Goal: Task Accomplishment & Management: Use online tool/utility

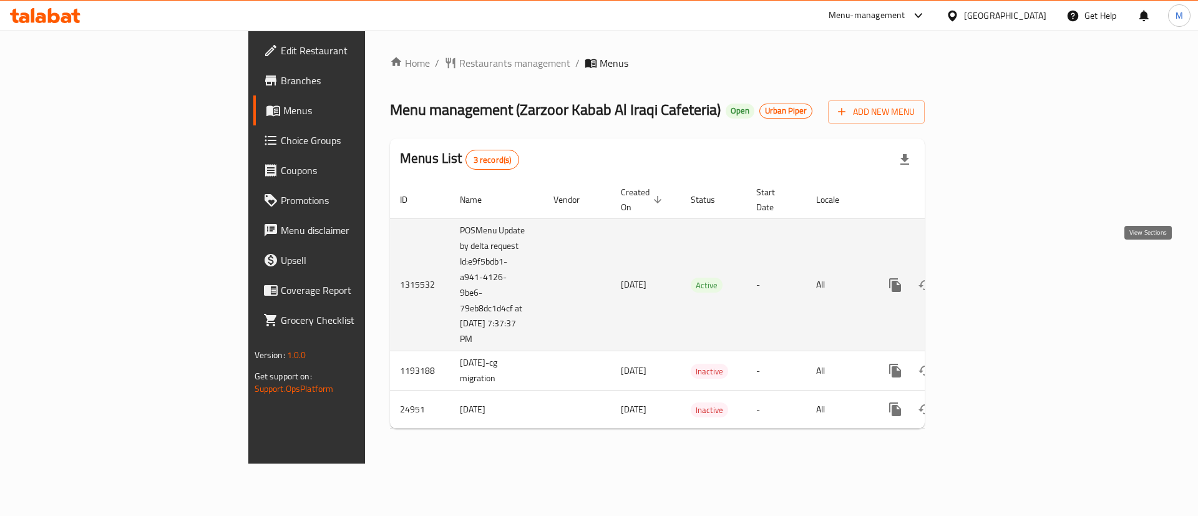
click at [993, 278] on icon "enhanced table" at bounding box center [985, 285] width 15 height 15
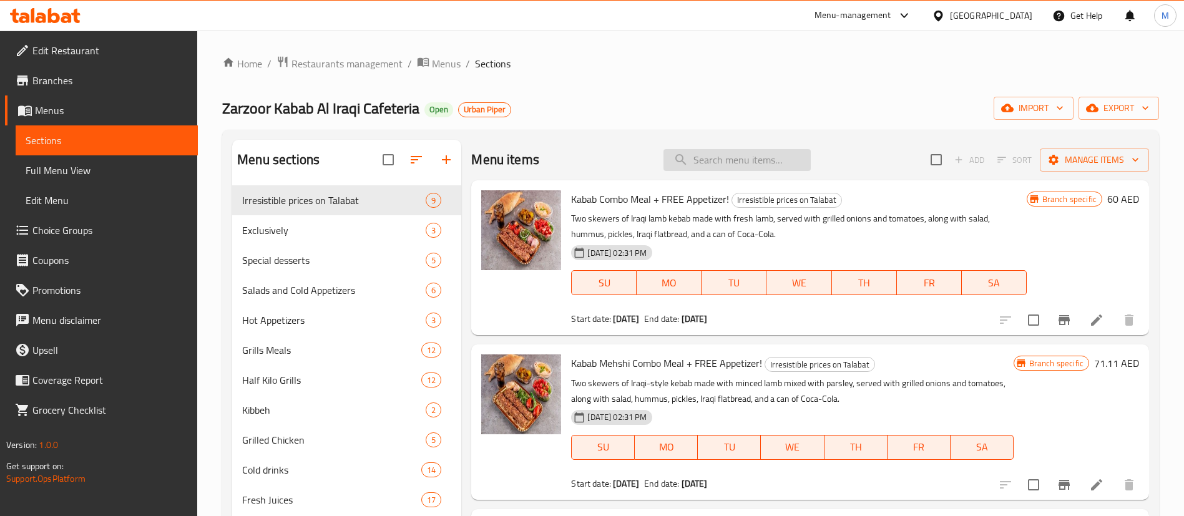
click at [706, 157] on input "search" at bounding box center [736, 160] width 147 height 22
paste input "KABAB COMBO"
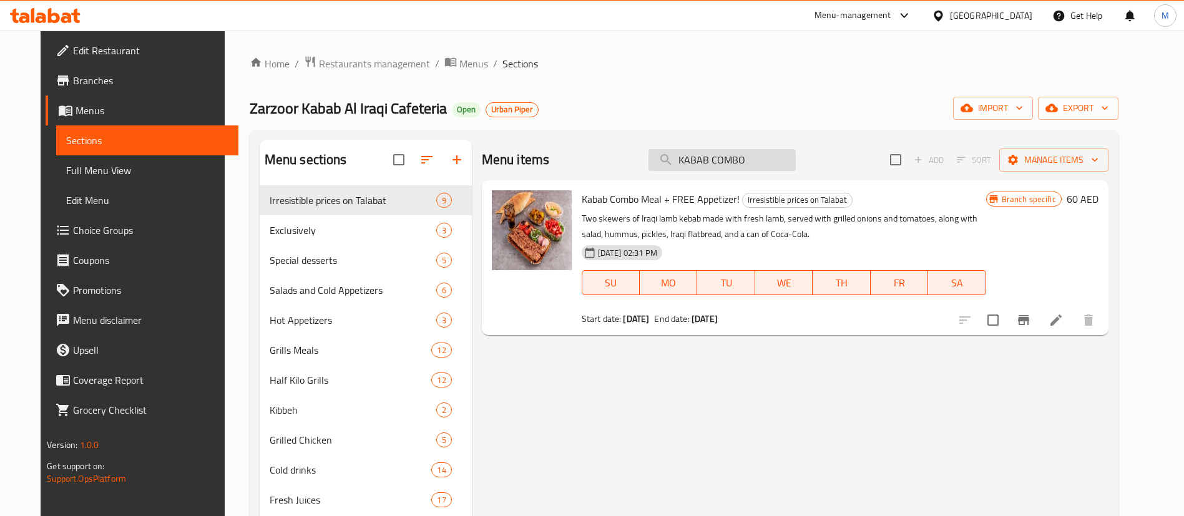
click at [698, 161] on input "KABAB COMBO" at bounding box center [721, 160] width 147 height 22
paste input "TEKKA"
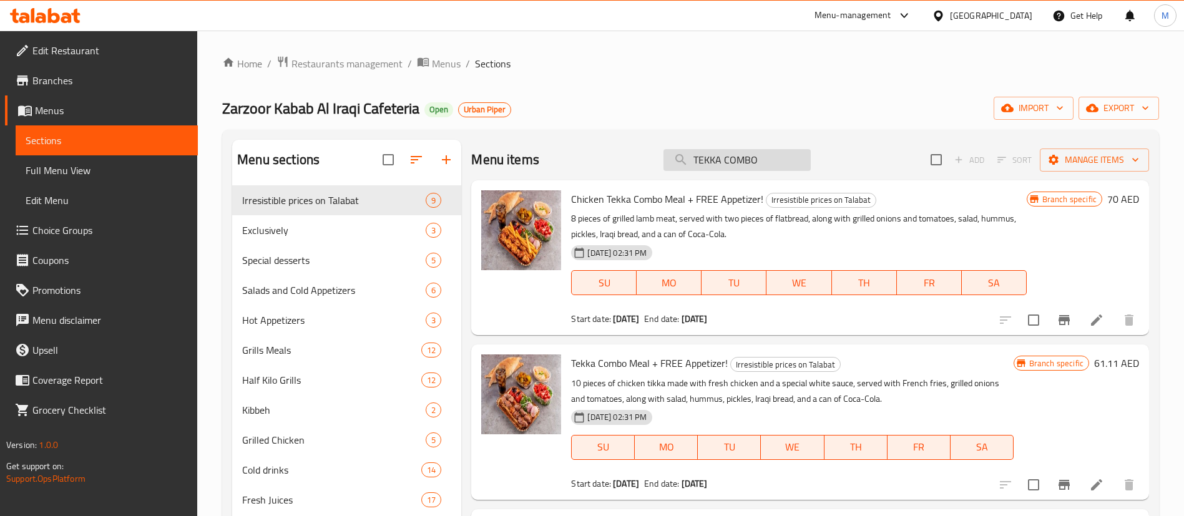
click at [725, 154] on input "TEKKA COMBO" at bounding box center [736, 160] width 147 height 22
paste input "KABAB +"
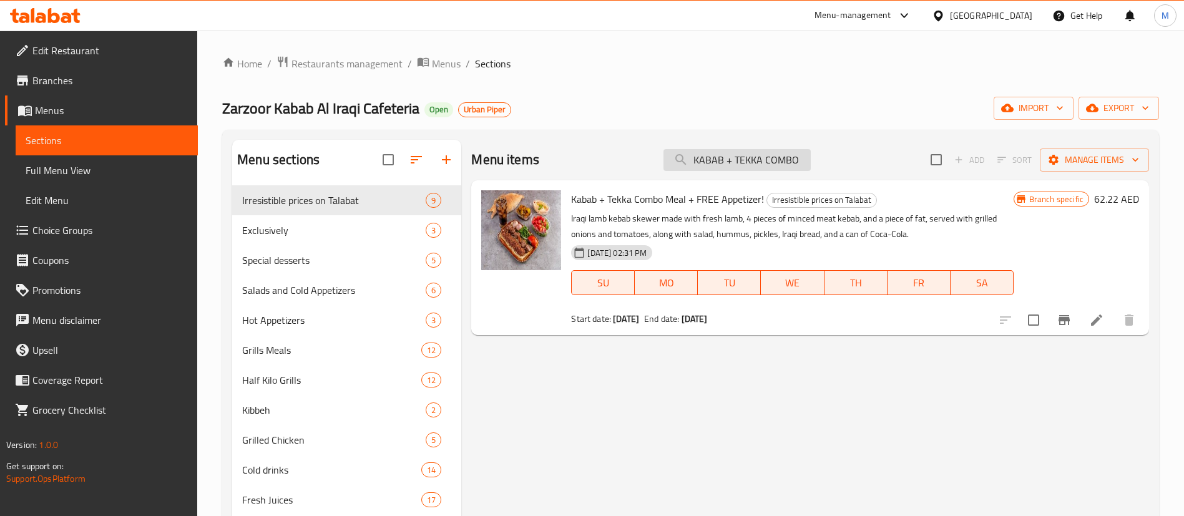
click at [791, 166] on input "KABAB + TEKKA COMBO" at bounding box center [736, 160] width 147 height 22
click at [790, 166] on input "KABAB + TEKKA COMBO" at bounding box center [736, 160] width 147 height 22
paste input "SHISH"
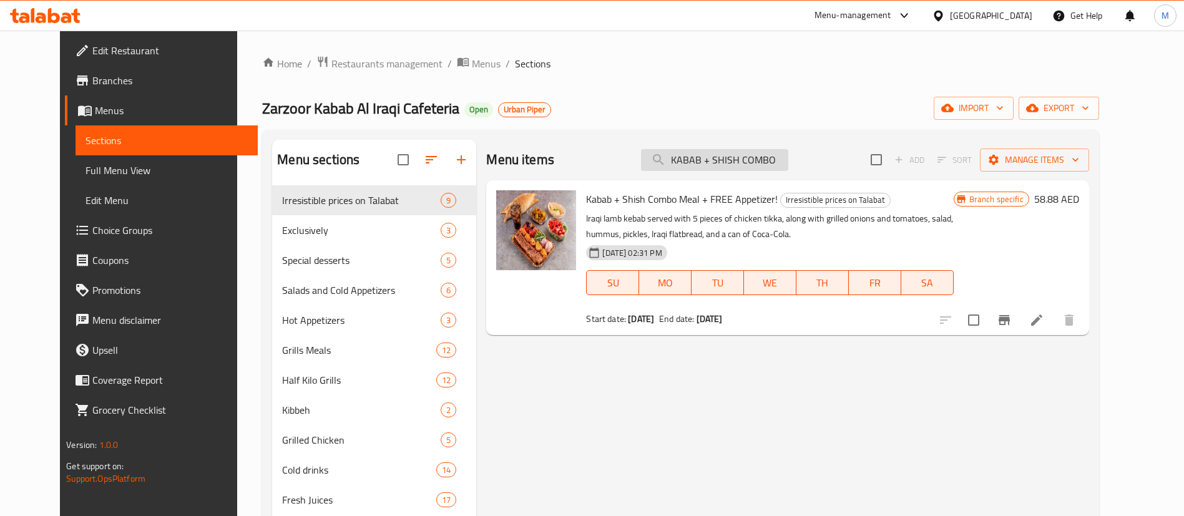
click at [720, 155] on input "KABAB + SHISH COMBO" at bounding box center [714, 160] width 147 height 22
paste input "ARAYES"
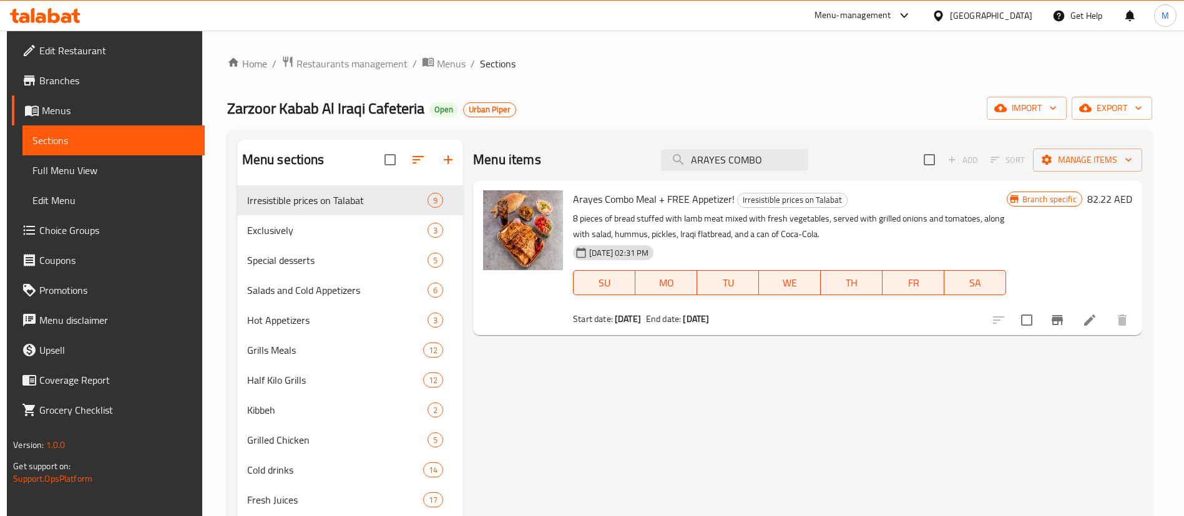
click at [763, 148] on div "Menu items ARAYES COMBO Add Sort Manage items" at bounding box center [807, 160] width 669 height 41
click at [763, 154] on input "ARAYES COMBO" at bounding box center [734, 160] width 147 height 22
click at [766, 163] on input "ARAYES COMBO" at bounding box center [734, 160] width 147 height 22
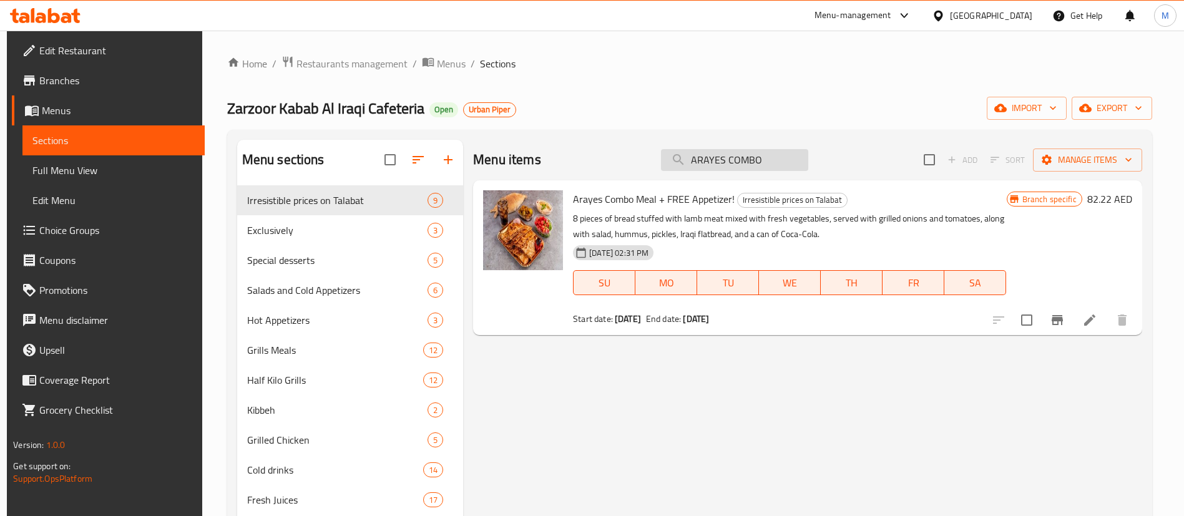
click at [766, 163] on input "ARAYES COMBO" at bounding box center [734, 160] width 147 height 22
paste input "KABAB MEHSHI"
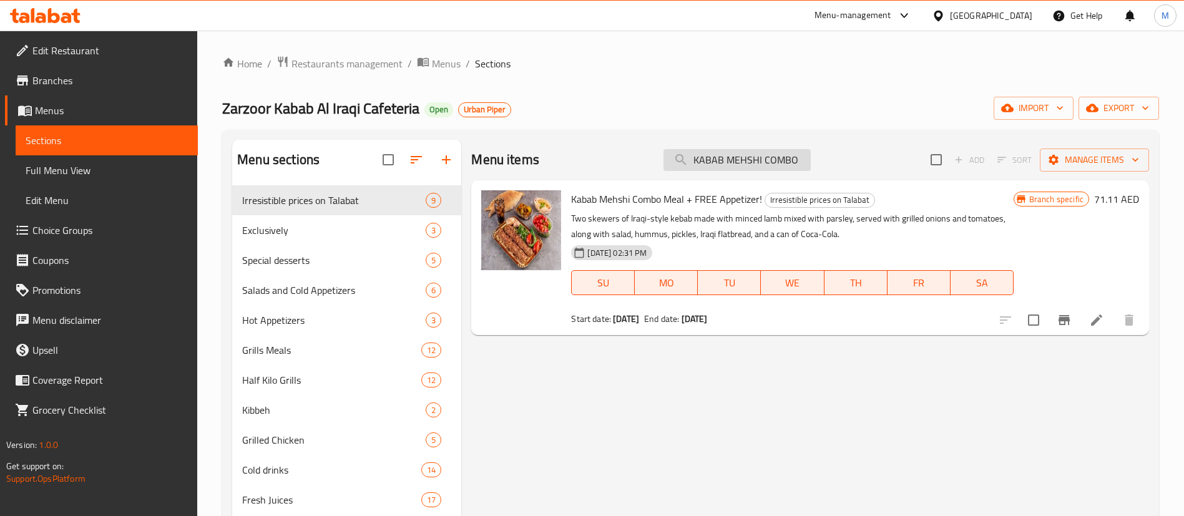
click at [701, 152] on input "KABAB MEHSHI COMBO" at bounding box center [736, 160] width 147 height 22
paste input "CHICKEN"
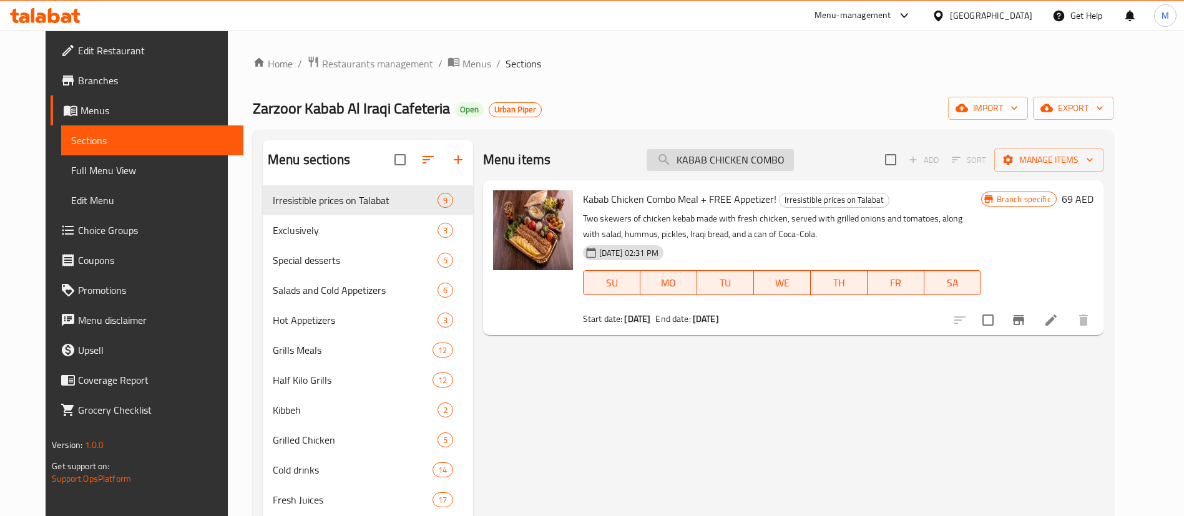
click at [698, 167] on input "KABAB CHICKEN COMBO" at bounding box center [720, 160] width 147 height 22
click at [699, 167] on input "KABAB CHICKEN COMBO" at bounding box center [720, 160] width 147 height 22
paste input "CHICKEN TEKKA"
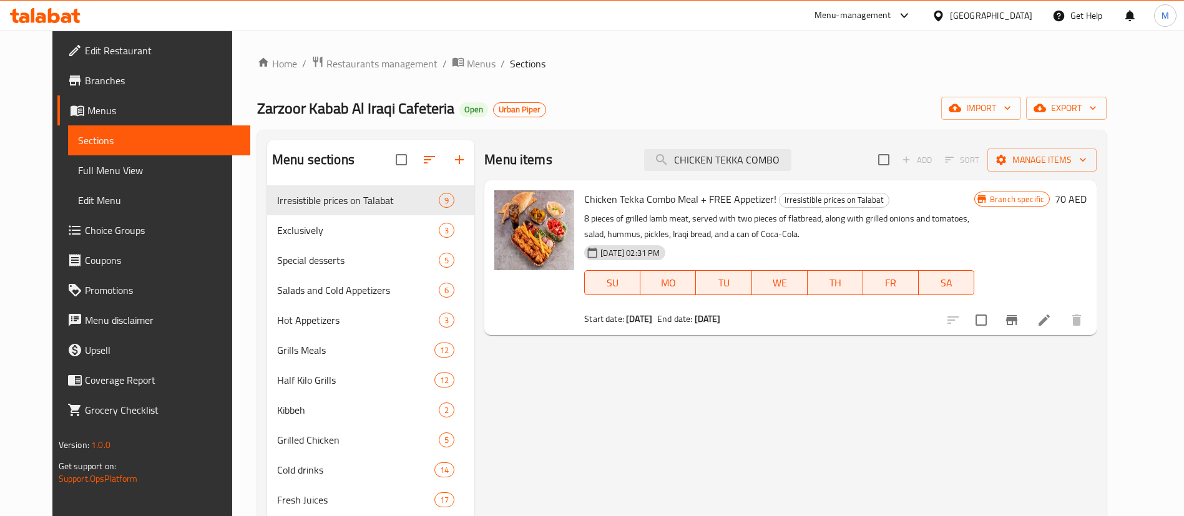
click at [754, 177] on div "Menu items CHICKEN TEKKA COMBO Add Sort Manage items" at bounding box center [790, 160] width 612 height 41
click at [716, 118] on div "Zarzoor Kabab Al Iraqi Cafeteria Open Urban Piper import export" at bounding box center [681, 108] width 849 height 23
click at [727, 167] on input "CHICKEN TEKKA COMBO" at bounding box center [717, 160] width 147 height 22
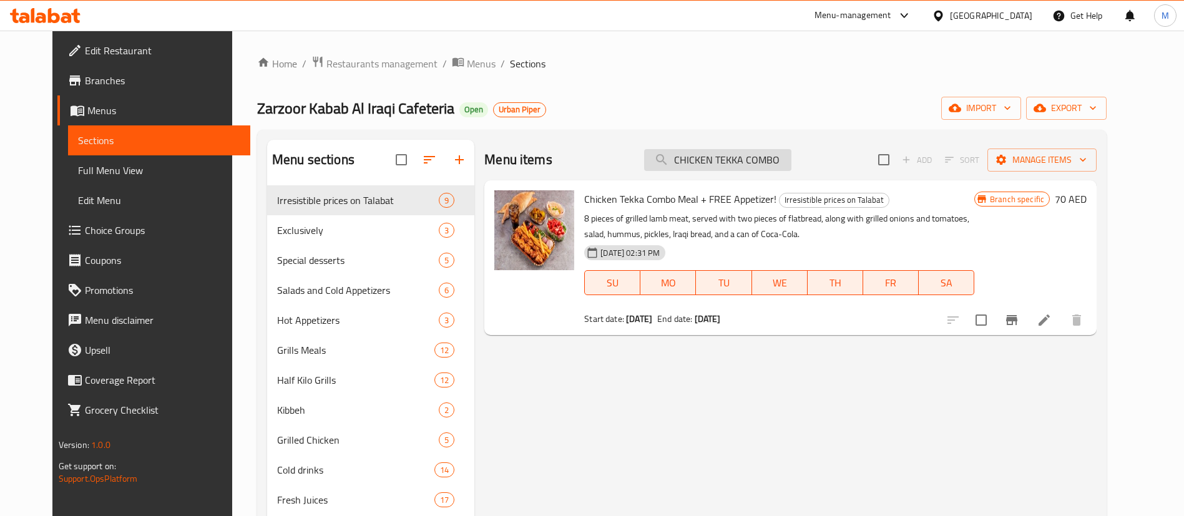
paste input "[PERSON_NAME]"
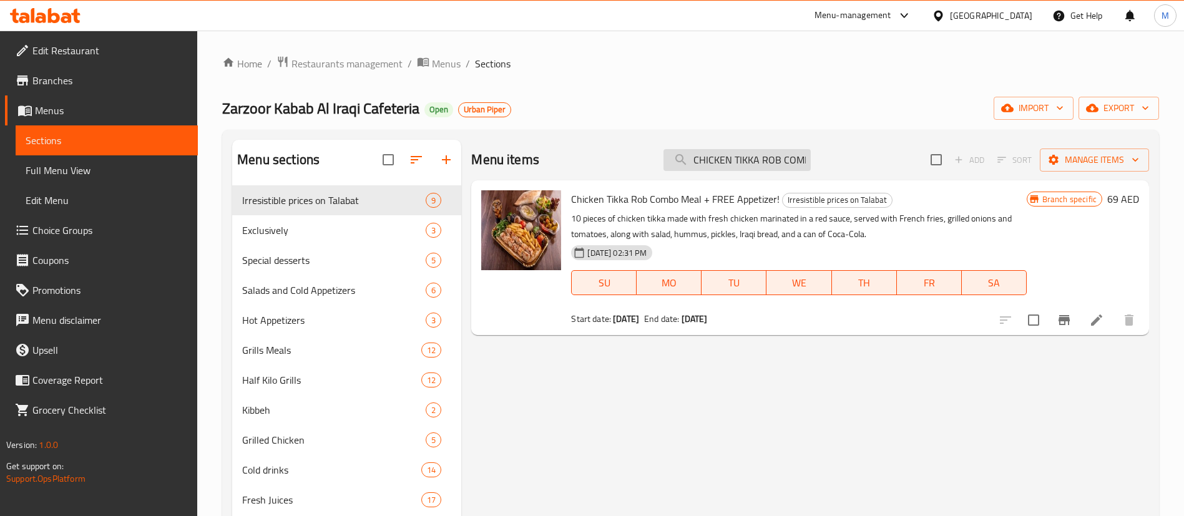
click at [774, 155] on input "CHICKEN TIKKA ROB COMBO" at bounding box center [736, 160] width 147 height 22
paste input "HUMMUS"
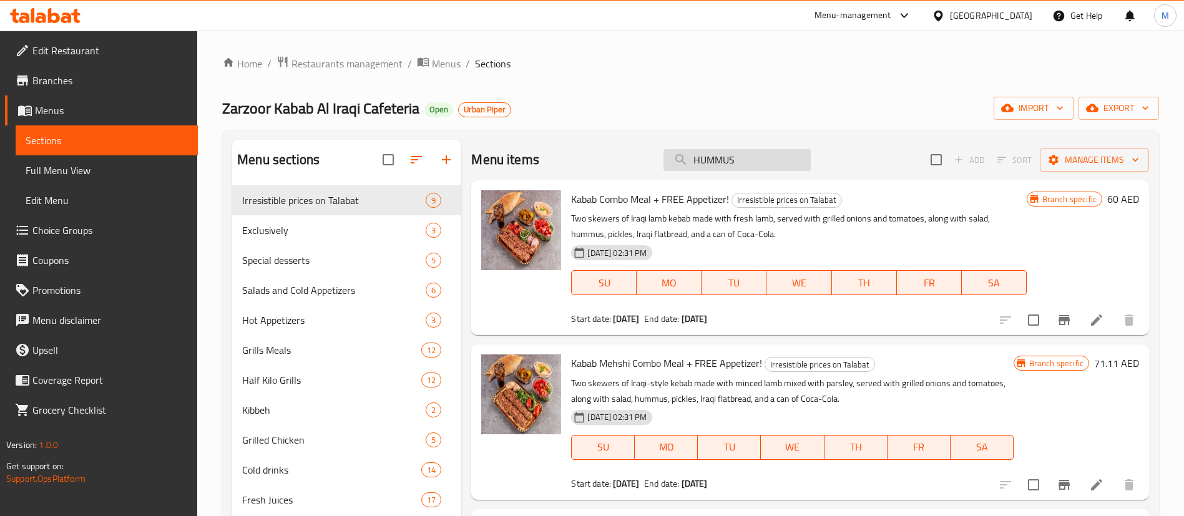
click at [712, 155] on input "HUMMUS" at bounding box center [736, 160] width 147 height 22
paste input "TABOULEH"
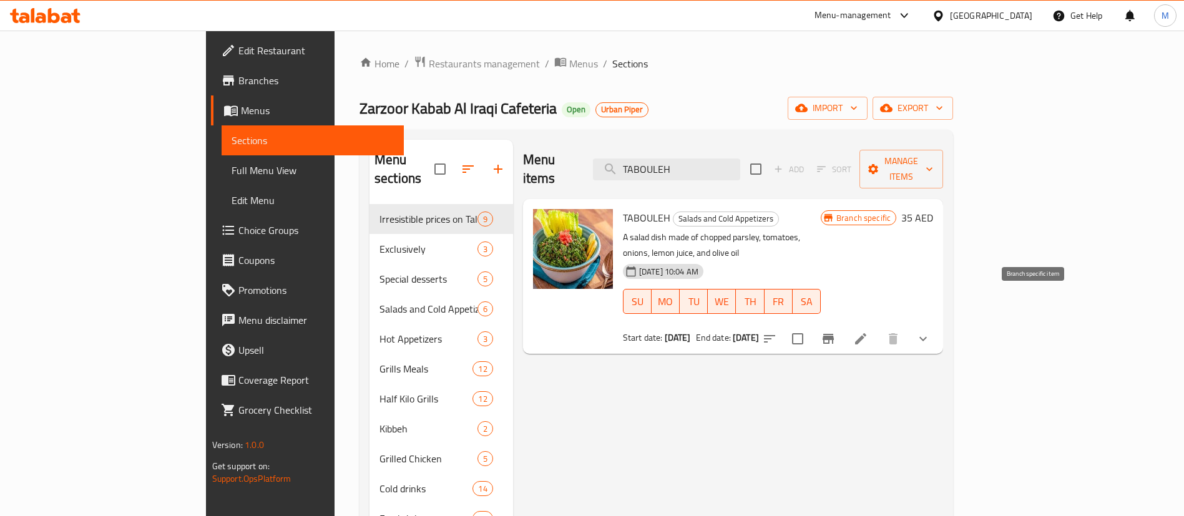
type input "TABOULEH"
click at [843, 324] on button "Branch-specific-item" at bounding box center [828, 339] width 30 height 30
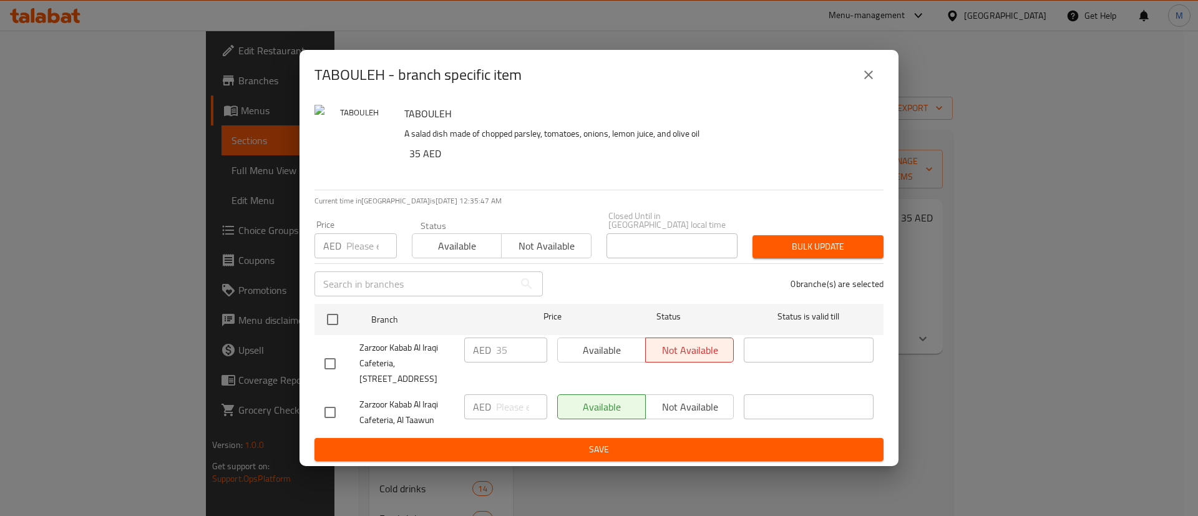
click at [869, 82] on icon "close" at bounding box center [868, 74] width 15 height 15
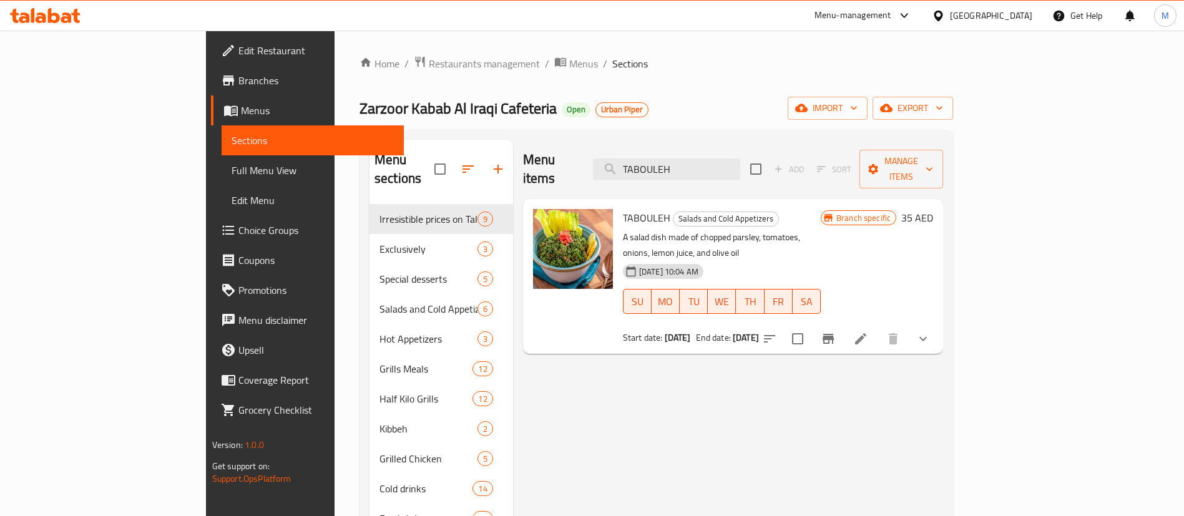
click at [241, 103] on span "Menus" at bounding box center [317, 110] width 153 height 15
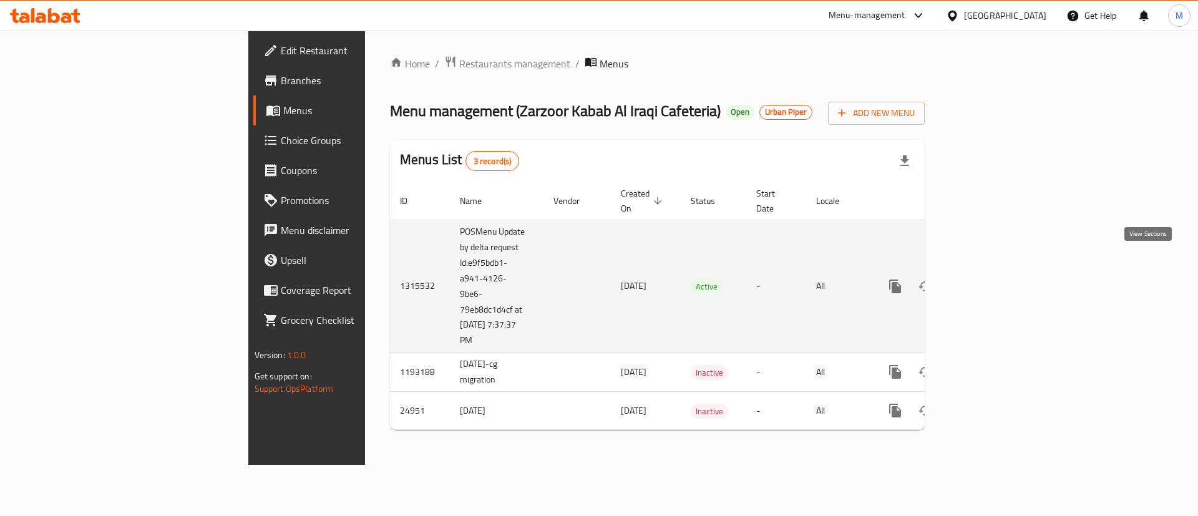
click at [993, 279] on icon "enhanced table" at bounding box center [985, 286] width 15 height 15
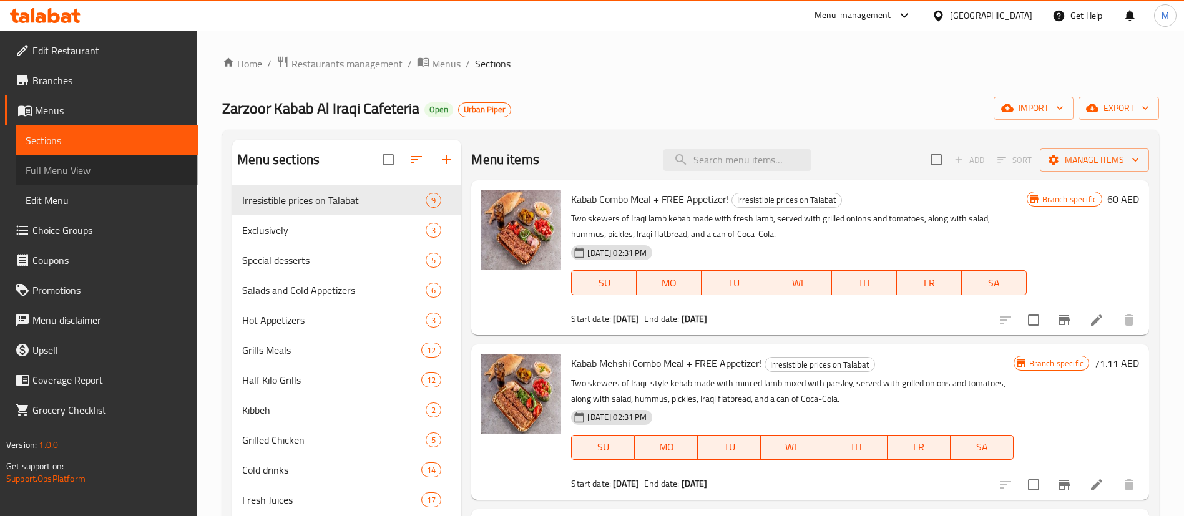
click at [62, 178] on span "Full Menu View" at bounding box center [107, 170] width 162 height 15
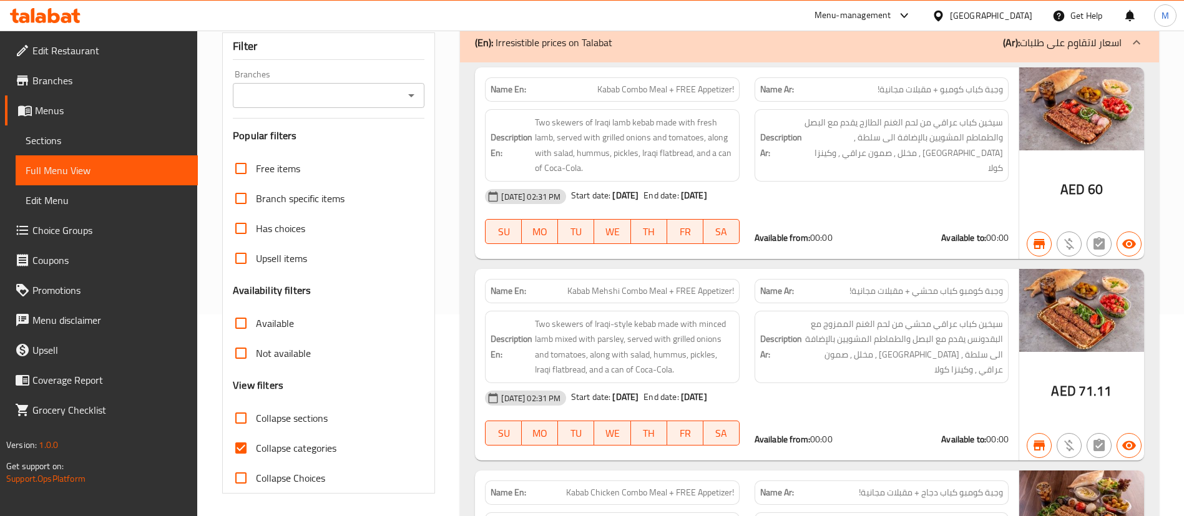
scroll to position [281, 0]
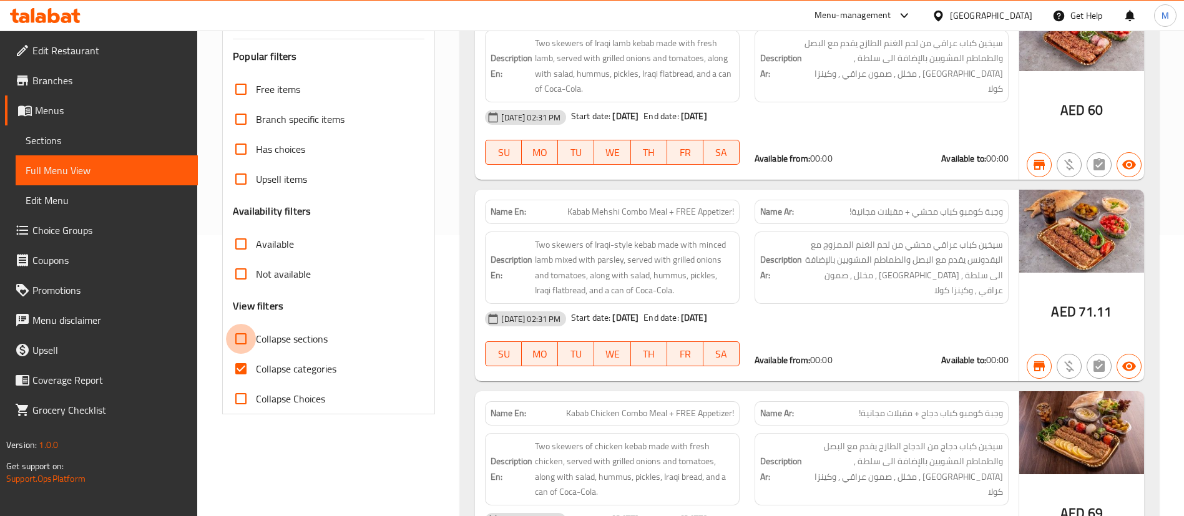
click at [244, 348] on input "Collapse sections" at bounding box center [241, 339] width 30 height 30
checkbox input "true"
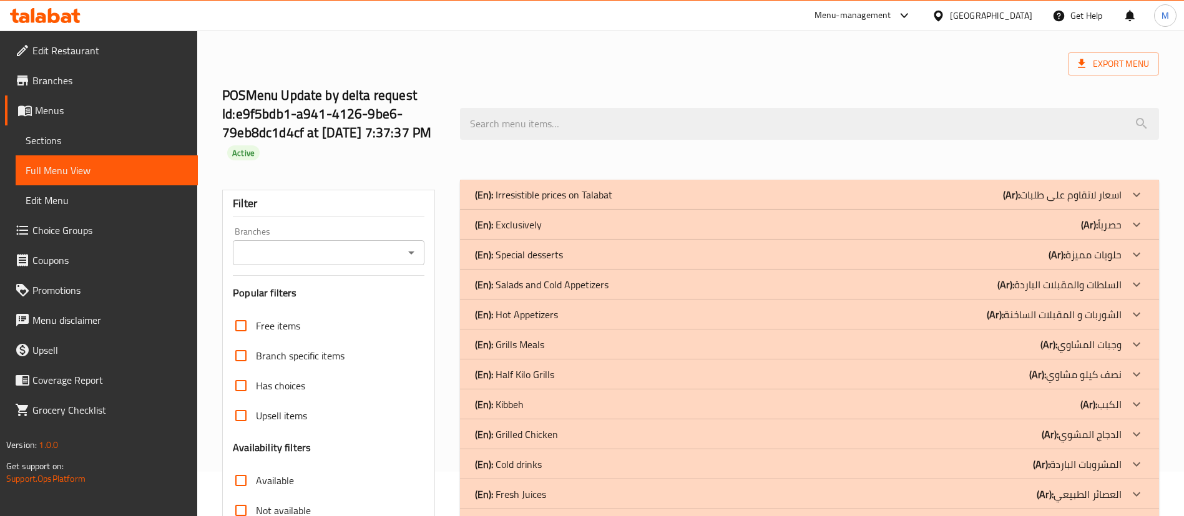
scroll to position [0, 0]
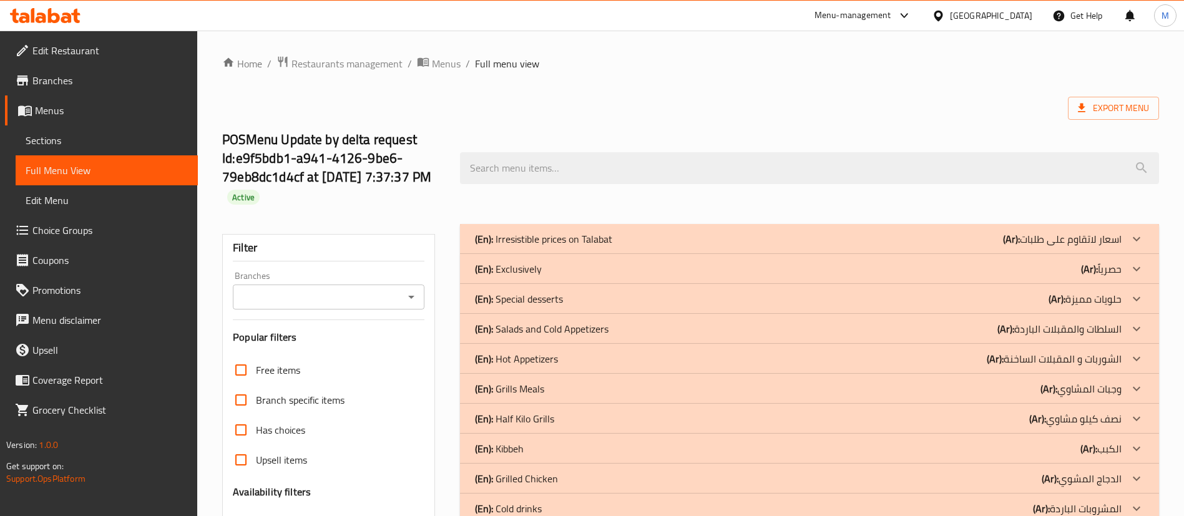
click at [605, 228] on div "(En): Irresistible prices on Talabat (Ar): اسعار لاتقاوم على طلبات" at bounding box center [809, 239] width 699 height 30
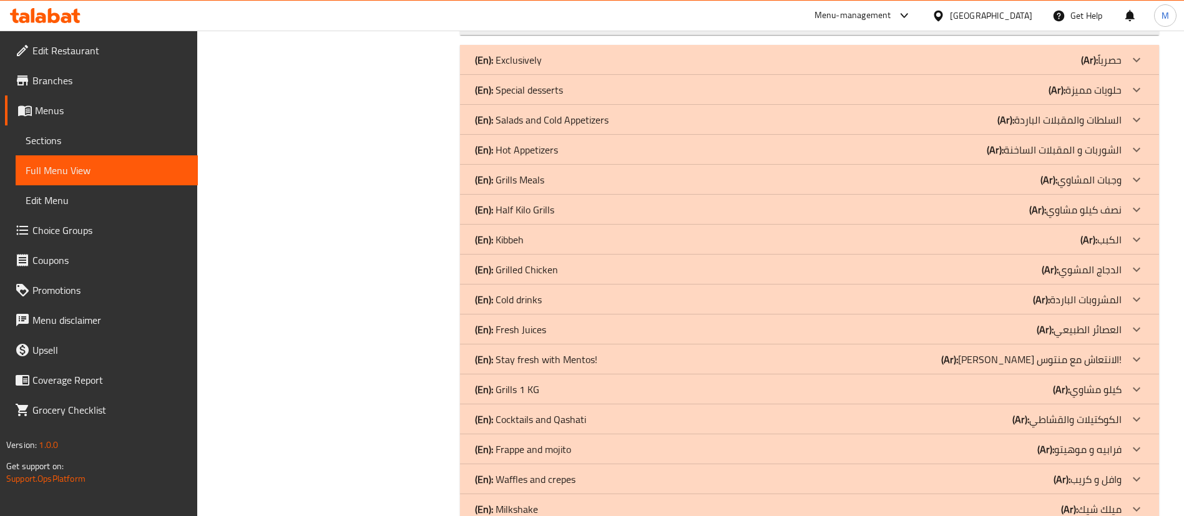
scroll to position [2111, 0]
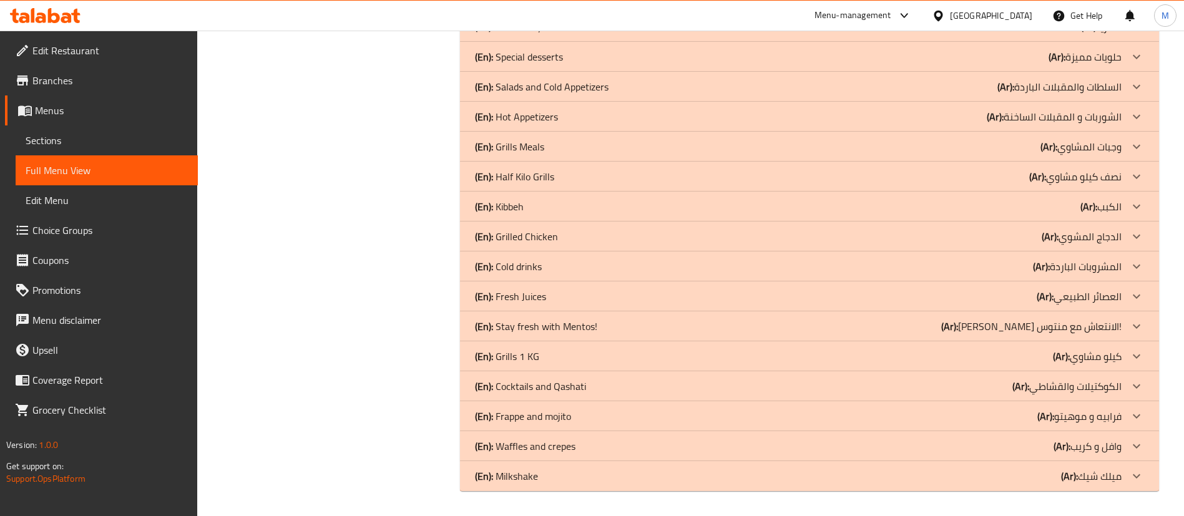
click at [627, 86] on div "(En): Salads and Cold Appetizers (Ar): السلطات والمقبلات الباردة" at bounding box center [798, 86] width 647 height 15
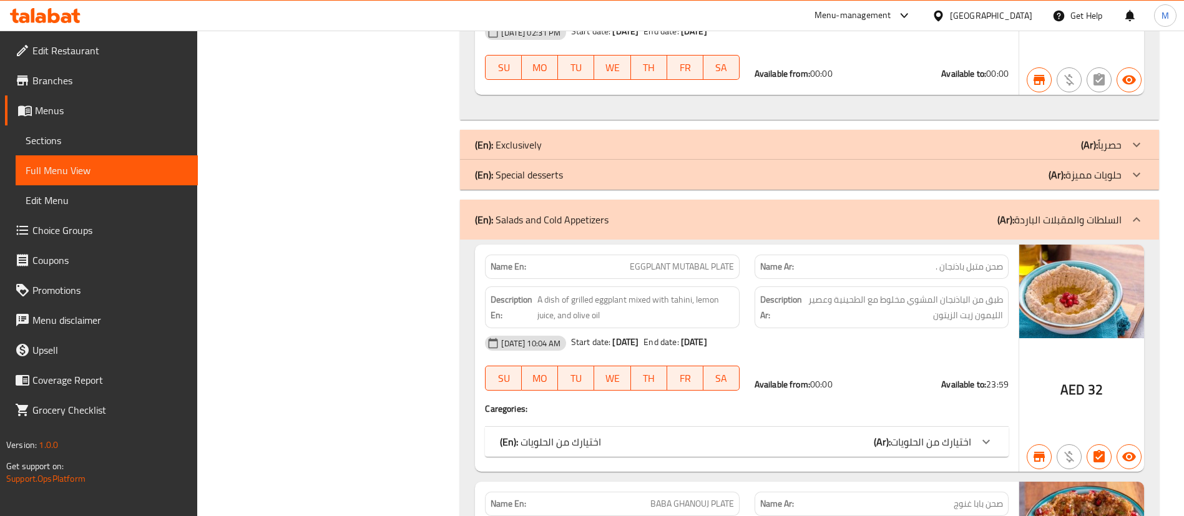
scroll to position [1709, 0]
